Goal: Task Accomplishment & Management: Manage account settings

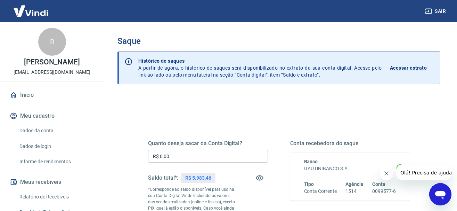
click at [236, 129] on div "Quanto deseja sacar da Conta Digital? R$ 0,00 ​ Saldo total*: R$ 5.983,46 *Corr…" at bounding box center [279, 196] width 262 height 146
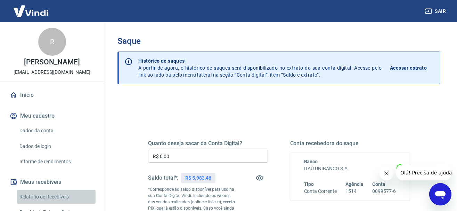
click at [54, 194] on link "Relatório de Recebíveis" at bounding box center [56, 196] width 79 height 14
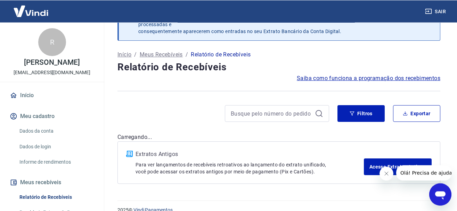
scroll to position [34, 0]
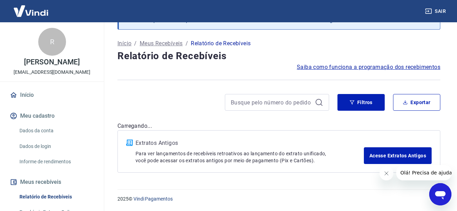
click at [386, 175] on icon "Fechar mensagem da empresa" at bounding box center [386, 173] width 6 height 6
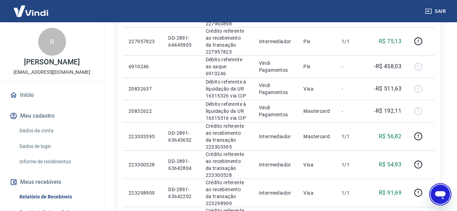
scroll to position [334, 0]
